Goal: Task Accomplishment & Management: Manage account settings

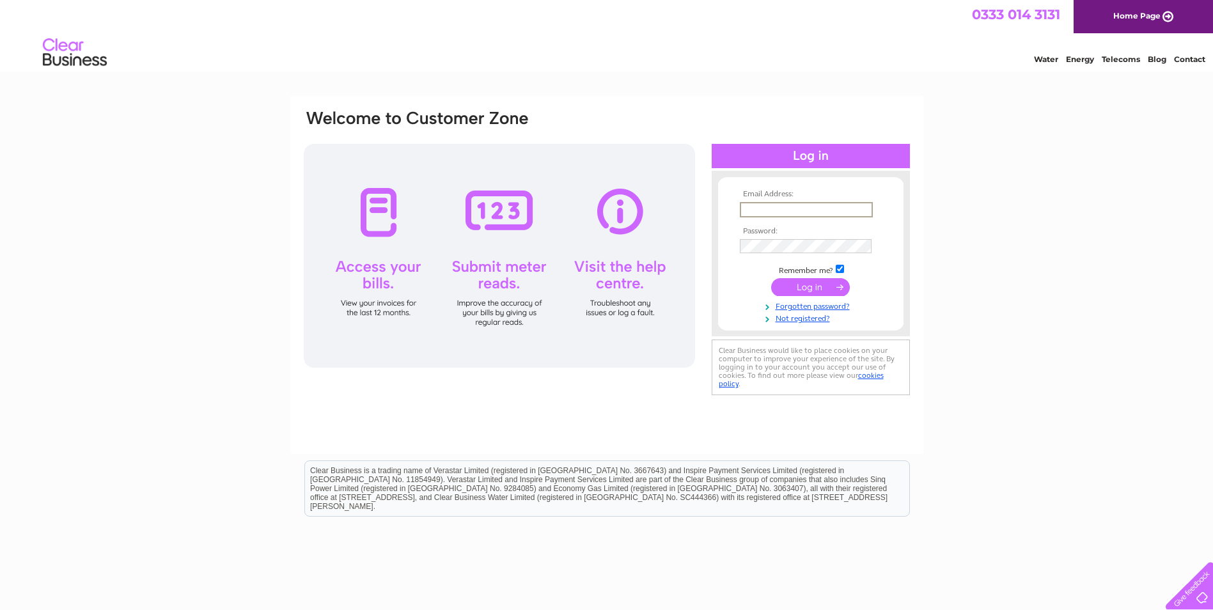
click at [807, 208] on input "text" at bounding box center [806, 209] width 133 height 15
type input "admin.employability@actionforchildren.org.uk"
click at [819, 286] on input "submit" at bounding box center [810, 287] width 79 height 18
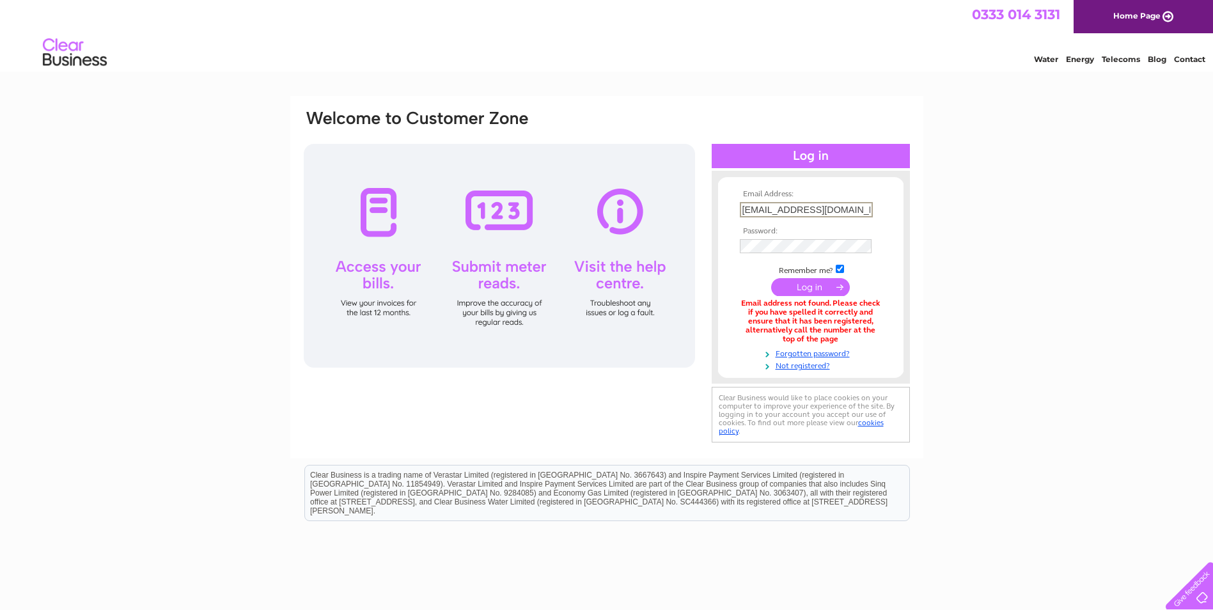
click at [748, 210] on input "admin.employability@actionforchildren.org.uk" at bounding box center [806, 209] width 133 height 15
click at [742, 208] on input "admin.employability@actionforchildren.org.uk" at bounding box center [806, 209] width 133 height 15
drag, startPoint x: 742, startPoint y: 208, endPoint x: 973, endPoint y: 226, distance: 230.8
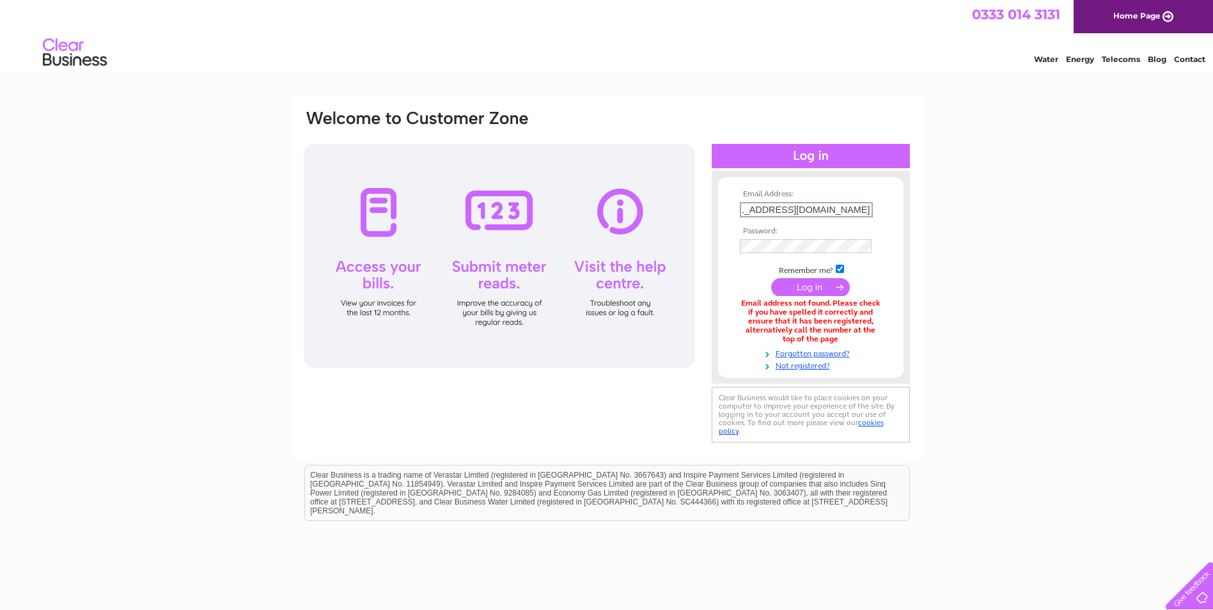
click at [973, 226] on div "Email Address: admin.employability@actionforchildren.org.uk Password:" at bounding box center [606, 386] width 1213 height 581
click at [852, 208] on input "text" at bounding box center [806, 209] width 133 height 15
type input "silvia.alessi@actionforchildren.org.uk"
click at [810, 284] on input "submit" at bounding box center [810, 286] width 79 height 18
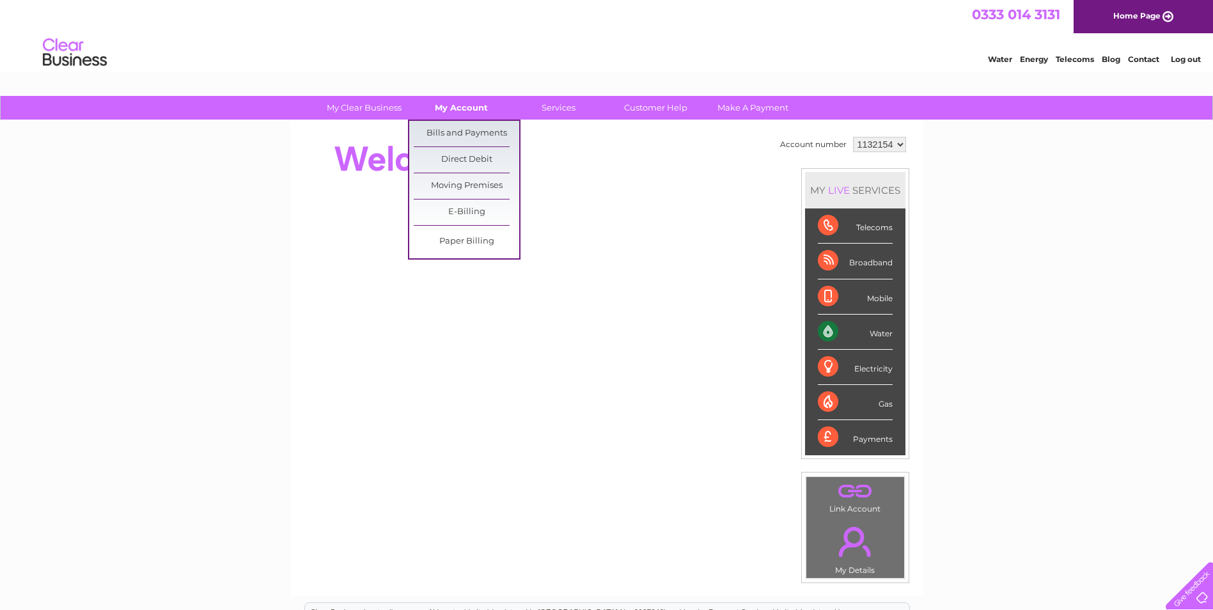
click at [450, 100] on link "My Account" at bounding box center [462, 108] width 106 height 24
click at [455, 132] on link "Bills and Payments" at bounding box center [467, 134] width 106 height 26
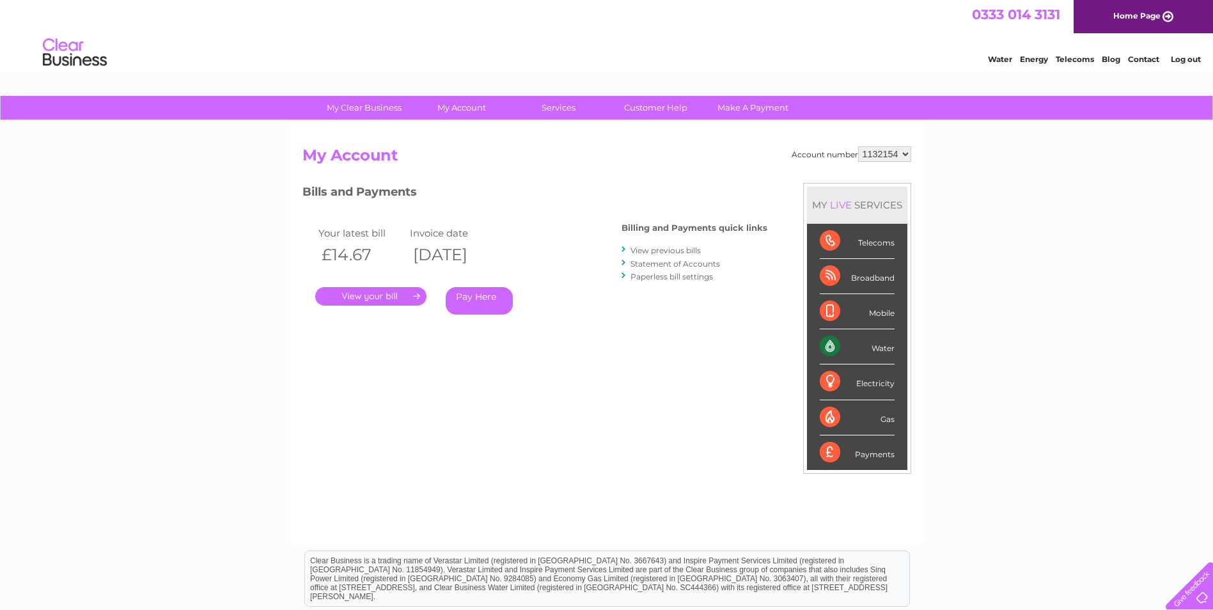
click at [396, 294] on link "." at bounding box center [370, 296] width 111 height 19
